Goal: Task Accomplishment & Management: Manage account settings

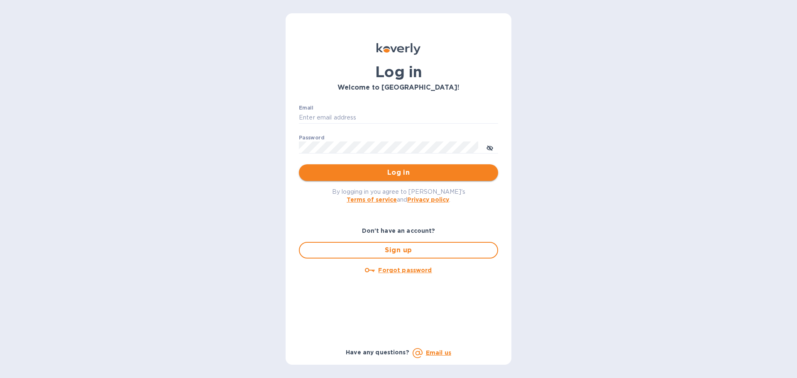
type input "richard.coleman@refreshgl.com"
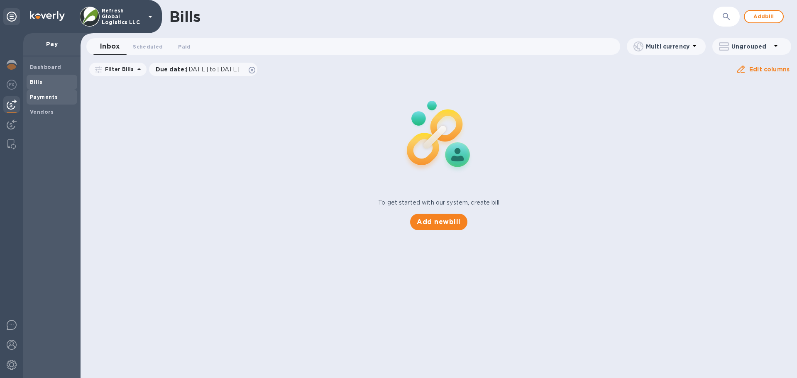
click at [42, 97] on b "Payments" at bounding box center [44, 97] width 28 height 6
